Goal: Task Accomplishment & Management: Use online tool/utility

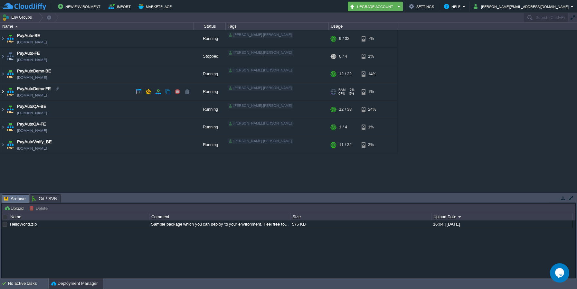
click at [3, 91] on img at bounding box center [2, 91] width 5 height 17
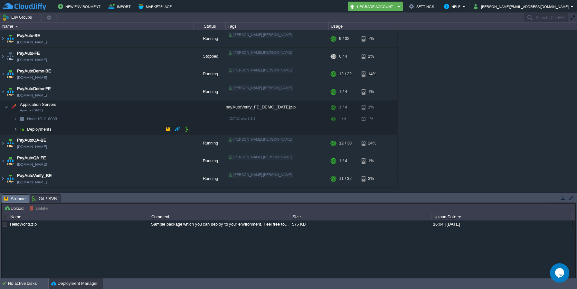
click at [16, 132] on img at bounding box center [16, 129] width 4 height 10
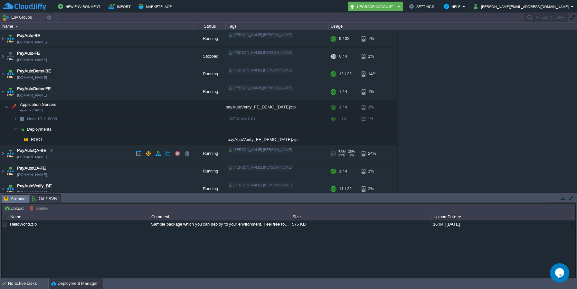
scroll to position [6, 0]
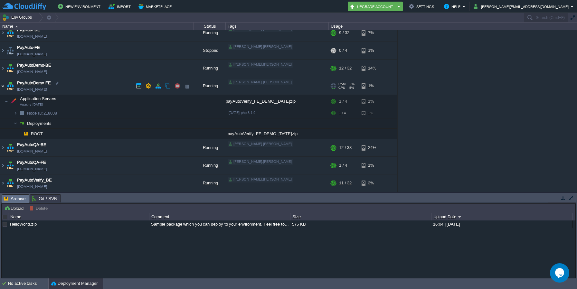
click at [3, 85] on img at bounding box center [2, 85] width 5 height 17
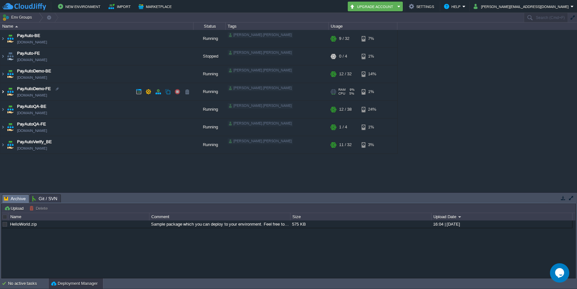
scroll to position [0, 0]
click at [3, 72] on img at bounding box center [2, 73] width 5 height 17
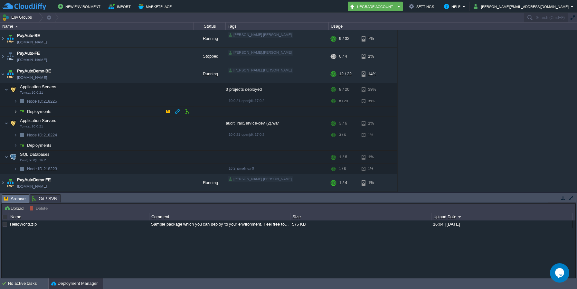
click at [16, 110] on img at bounding box center [16, 112] width 4 height 10
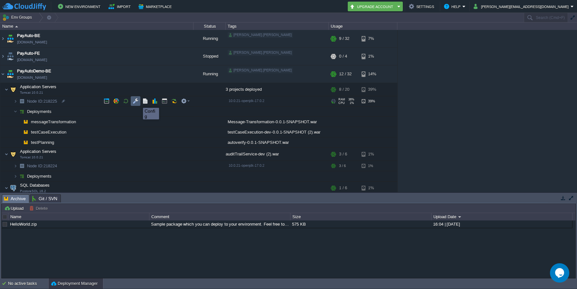
click at [136, 101] on button "button" at bounding box center [136, 101] width 6 height 6
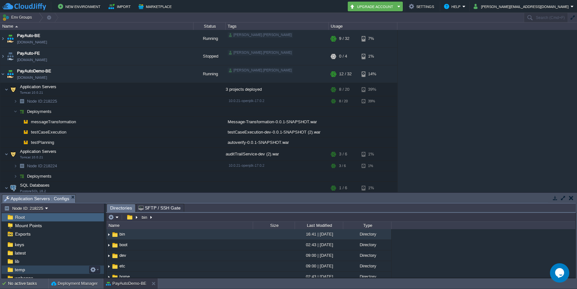
scroll to position [44, 0]
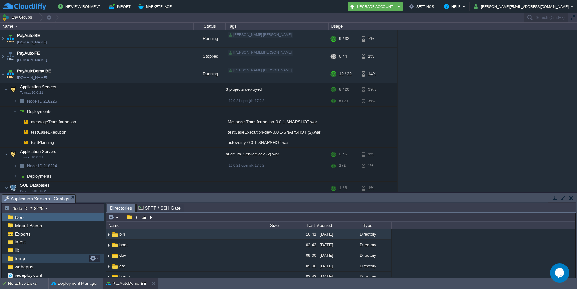
click at [26, 260] on div "temp" at bounding box center [53, 258] width 102 height 8
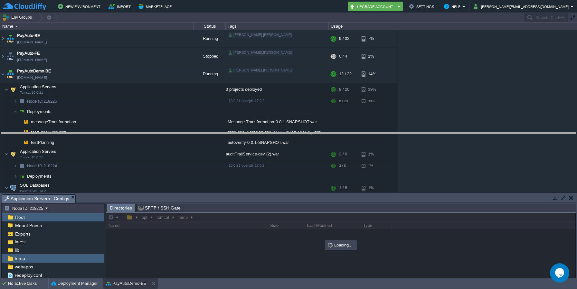
drag, startPoint x: 272, startPoint y: 195, endPoint x: 272, endPoint y: 132, distance: 62.2
click at [272, 132] on body "New Environment Import Marketplace Bonus ₹0.00 Upgrade Account Settings Help [P…" at bounding box center [288, 144] width 577 height 289
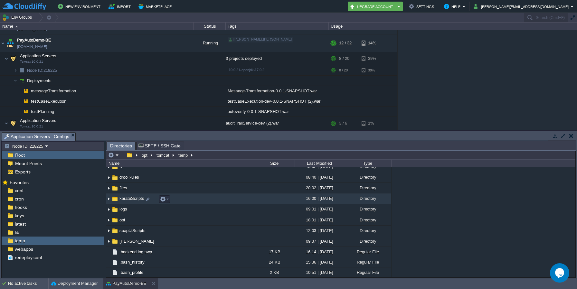
scroll to position [39, 0]
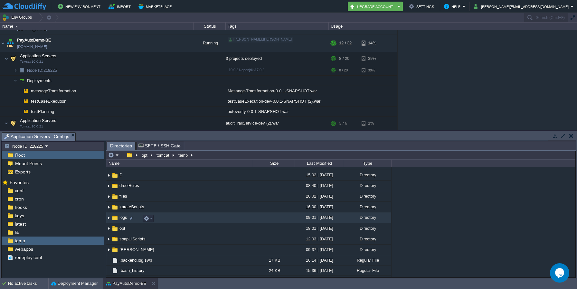
click at [109, 219] on img at bounding box center [108, 218] width 5 height 10
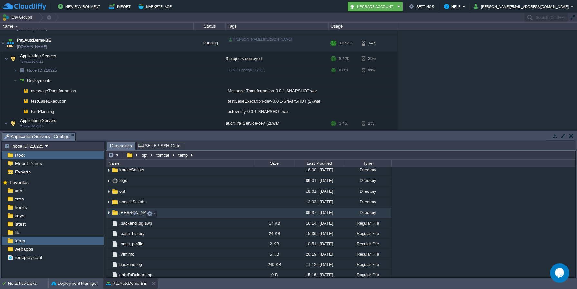
scroll to position [76, 0]
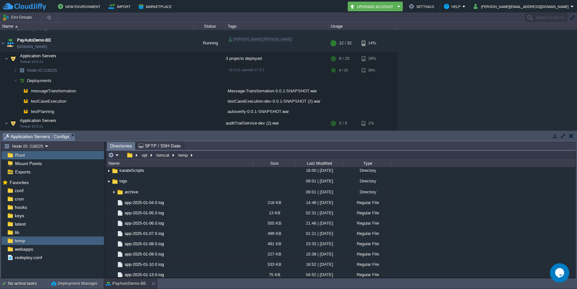
click at [349, 70] on body "New Environment Import Marketplace Bonus ₹0.00 Upgrade Account Settings Help [P…" at bounding box center [288, 144] width 577 height 289
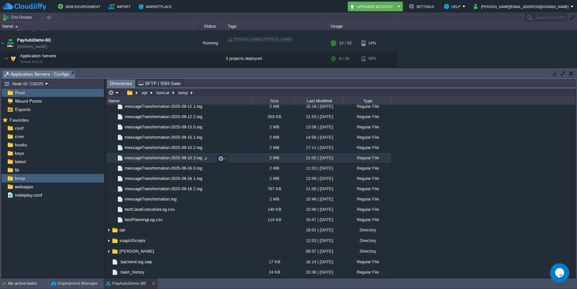
scroll to position [966, 0]
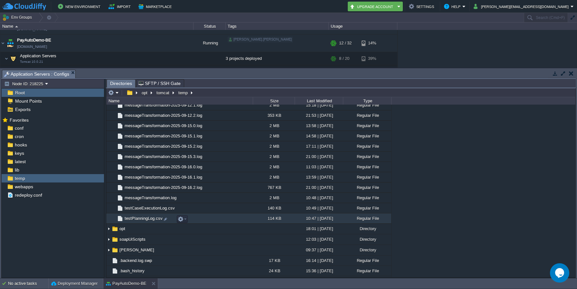
click at [141, 220] on span "testPlanningLog.csv" at bounding box center [144, 218] width 40 height 5
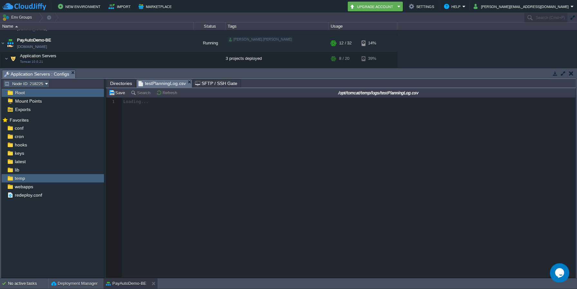
click at [44, 86] on button "Node ID: 218225" at bounding box center [24, 84] width 41 height 6
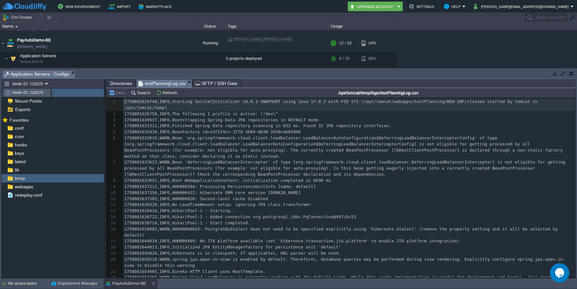
click at [230, 177] on div "950 1 1758081626740,INFO,Starting ServletInitializer v0.0.1-SNAPSHOT using Java…" at bounding box center [349, 220] width 453 height 243
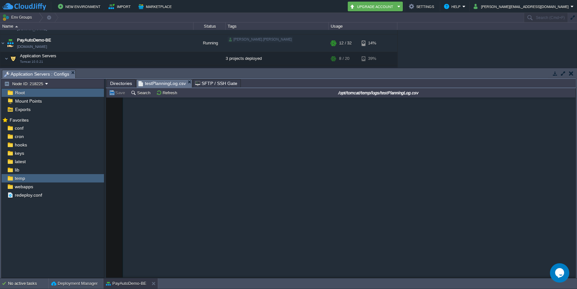
scroll to position [0, 0]
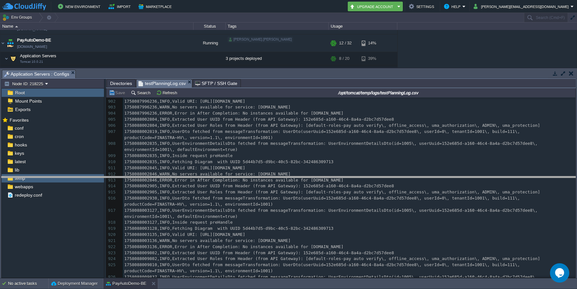
drag, startPoint x: 372, startPoint y: 70, endPoint x: 369, endPoint y: 177, distance: 107.0
click at [369, 177] on body "New Environment Import Marketplace Bonus ₹0.00 Upgrade Account Settings Help [P…" at bounding box center [288, 144] width 577 height 289
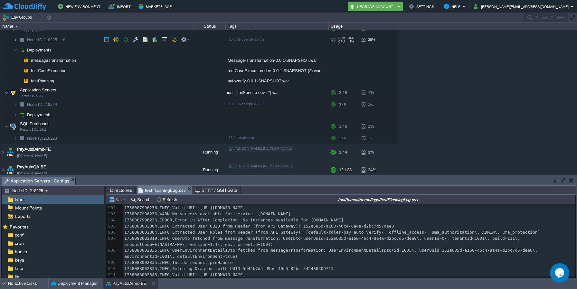
click at [14, 39] on img at bounding box center [16, 40] width 4 height 10
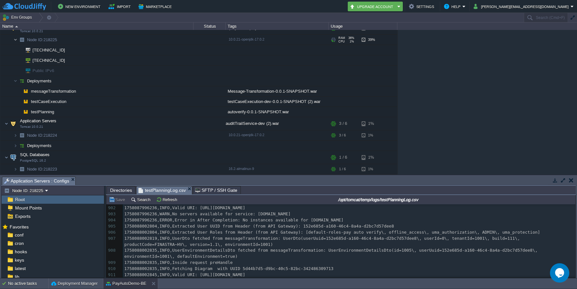
click at [14, 39] on img at bounding box center [16, 40] width 4 height 10
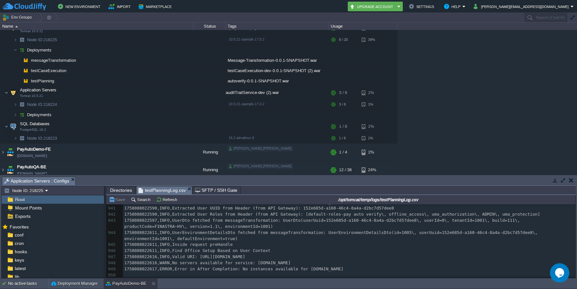
click at [573, 181] on button "button" at bounding box center [571, 180] width 5 height 6
